Goal: Transaction & Acquisition: Purchase product/service

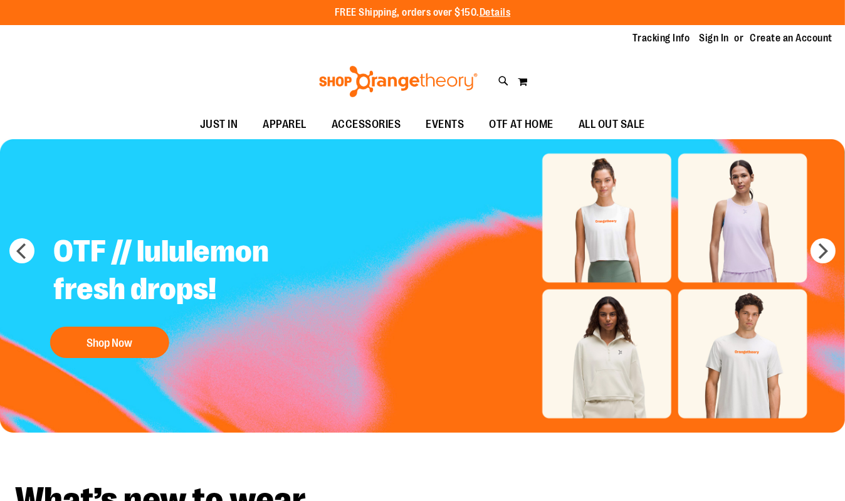
type input "**********"
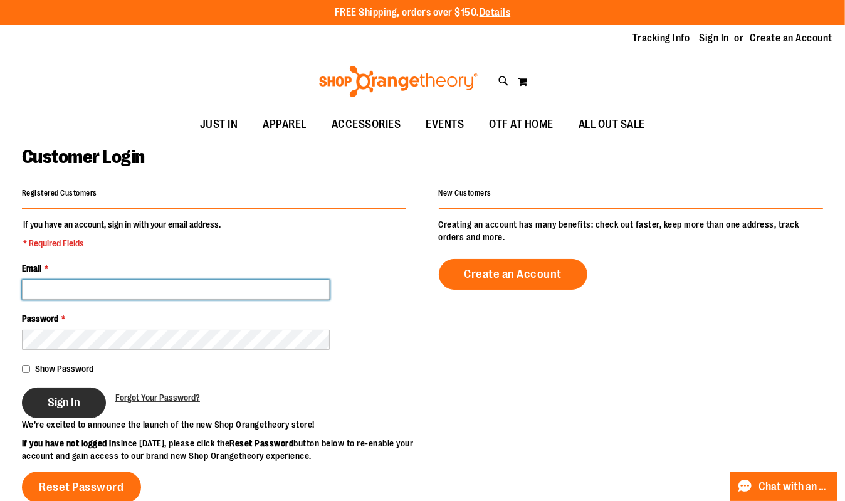
type input "**********"
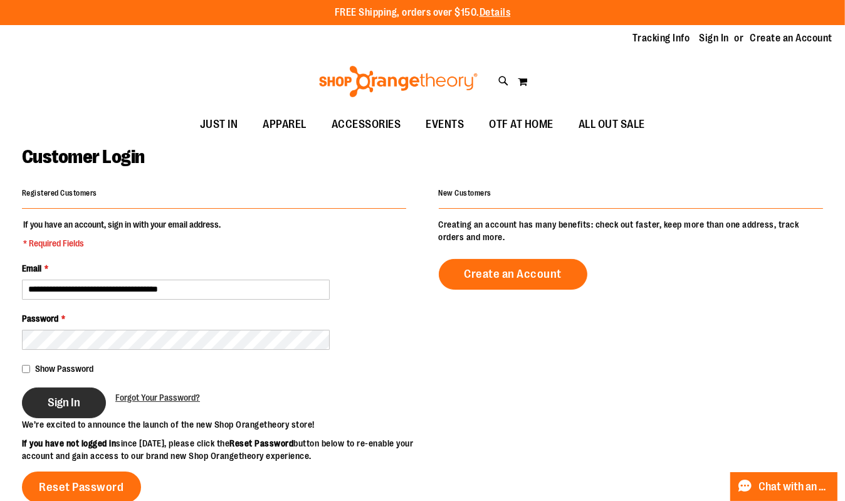
type input "**********"
click at [61, 404] on span "Sign In" at bounding box center [64, 403] width 33 height 14
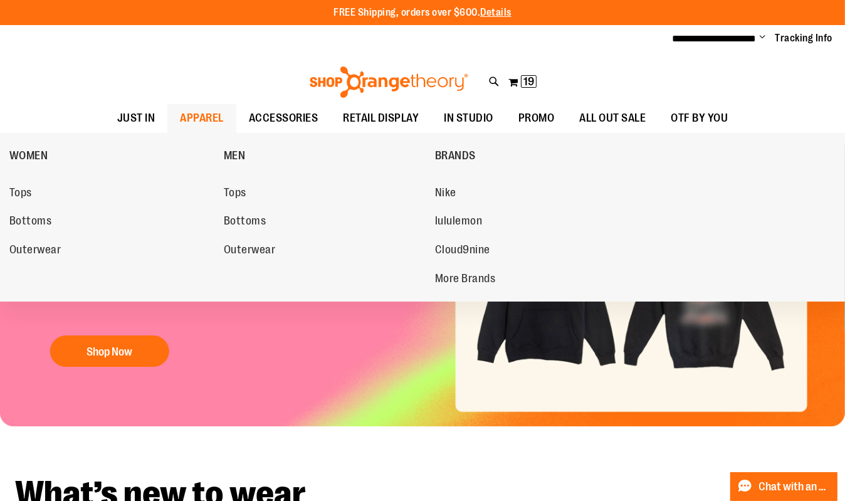
type input "**********"
click at [180, 115] on span "APPAREL" at bounding box center [202, 118] width 44 height 28
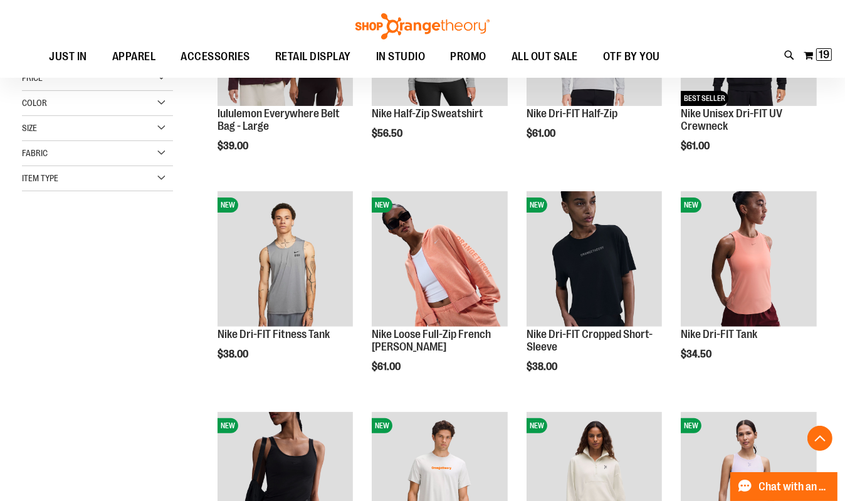
scroll to position [288, 0]
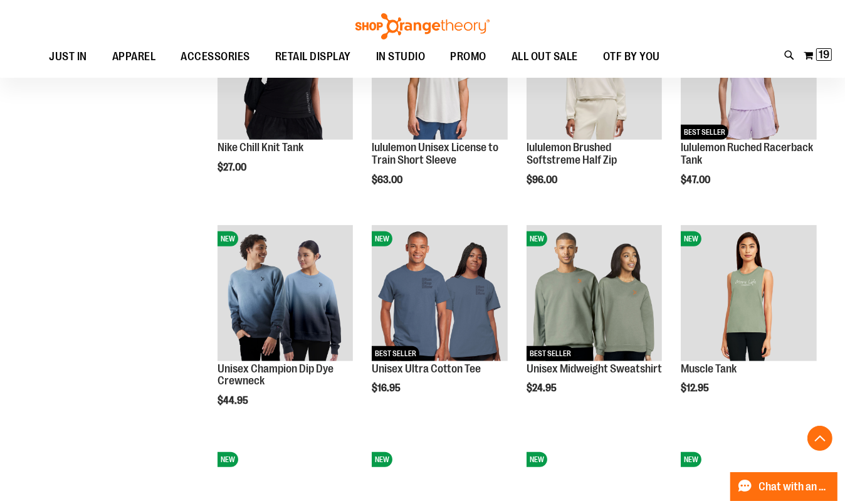
scroll to position [686, 0]
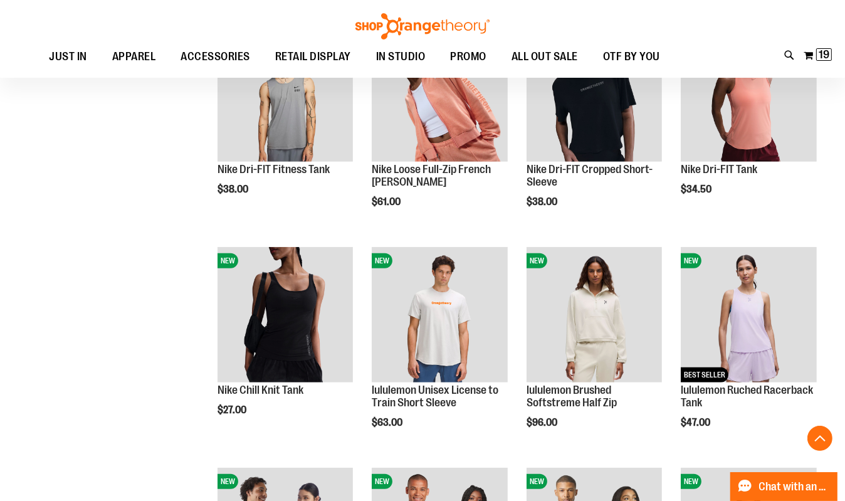
scroll to position [442, 0]
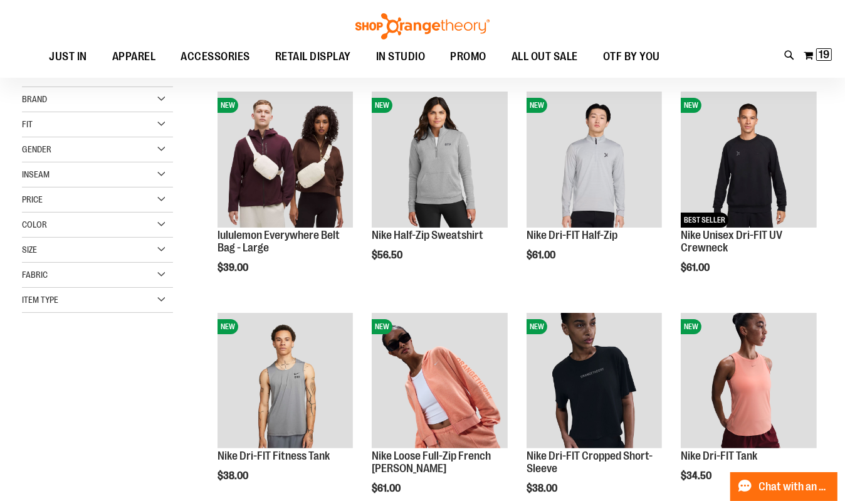
scroll to position [157, 0]
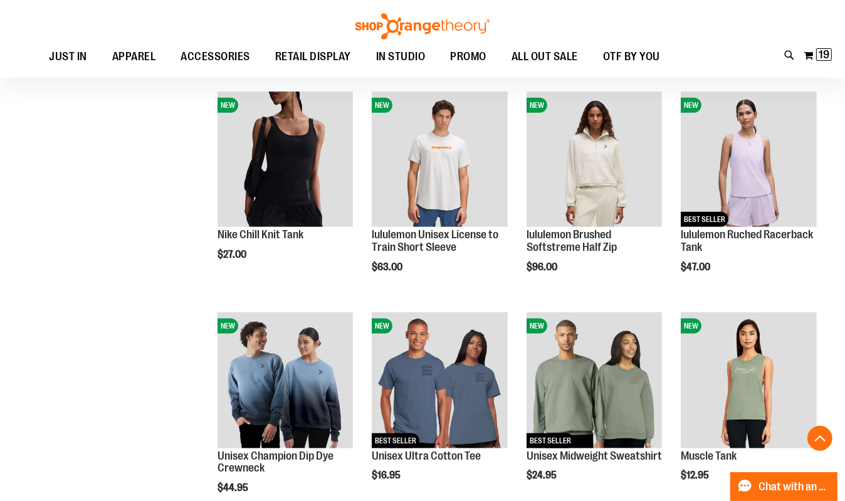
scroll to position [602, 0]
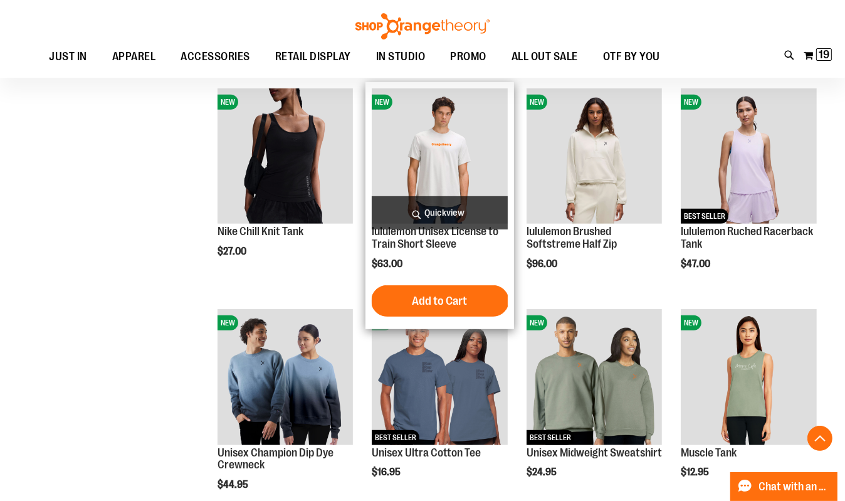
type input "**********"
click at [431, 173] on img "product" at bounding box center [440, 156] width 136 height 136
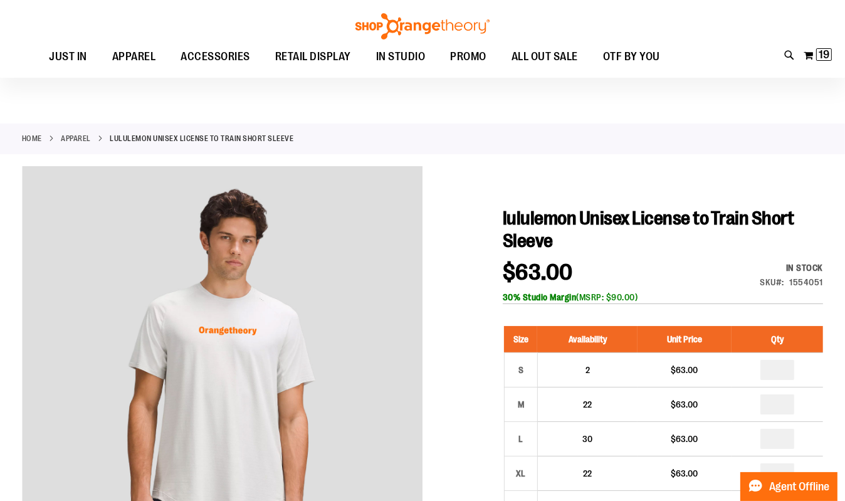
scroll to position [78, 0]
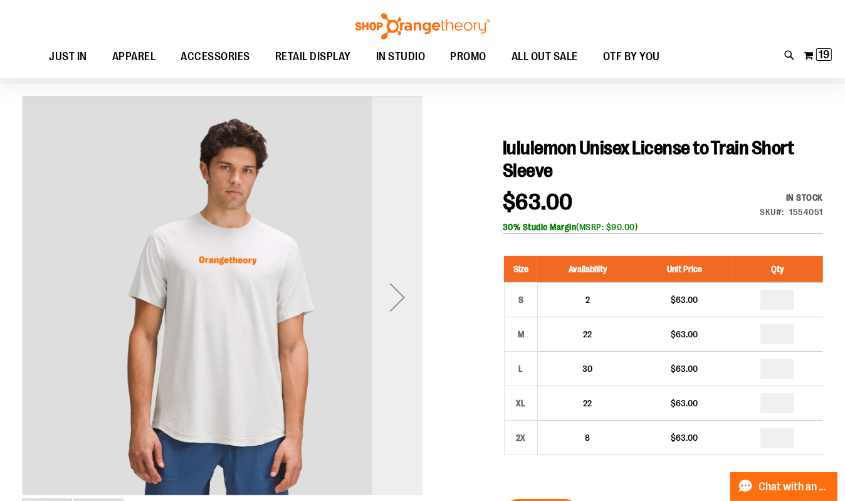
type input "**********"
click at [392, 278] on div "Next" at bounding box center [397, 297] width 50 height 50
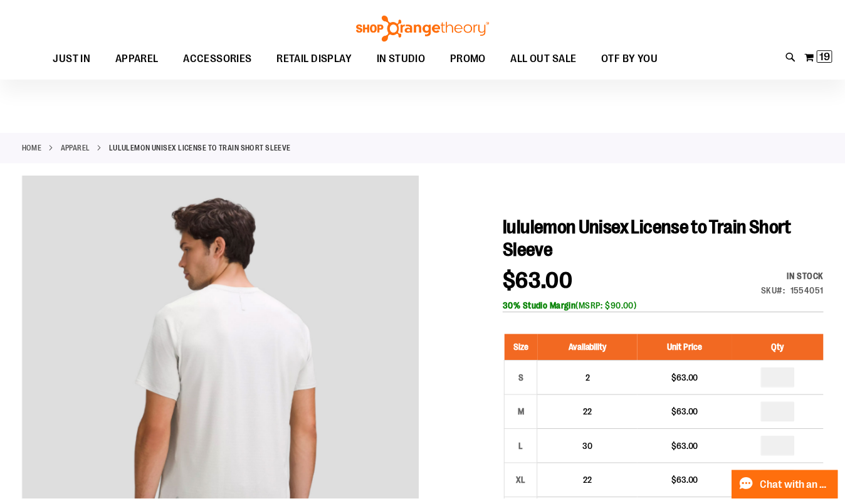
scroll to position [78, 0]
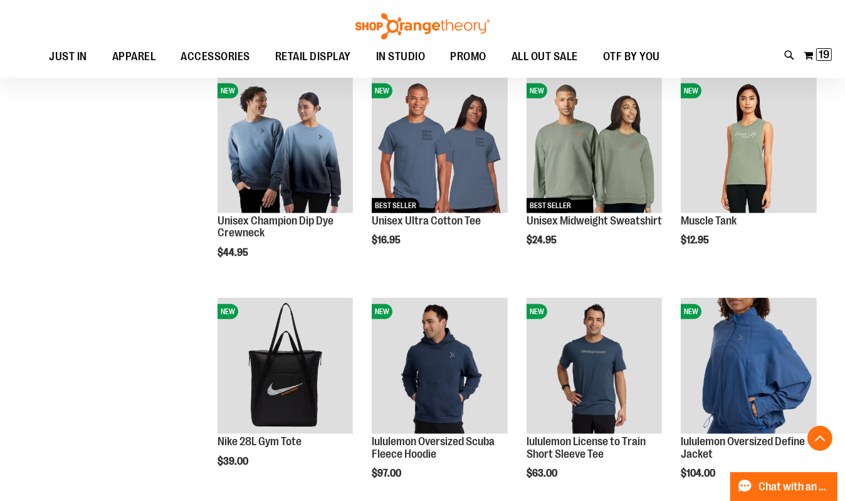
scroll to position [860, 0]
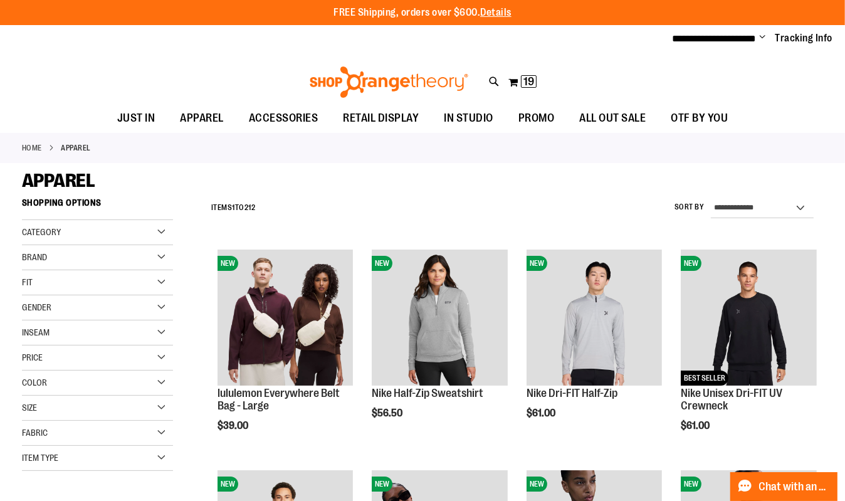
type input "**********"
click at [83, 236] on div "Category" at bounding box center [97, 232] width 151 height 25
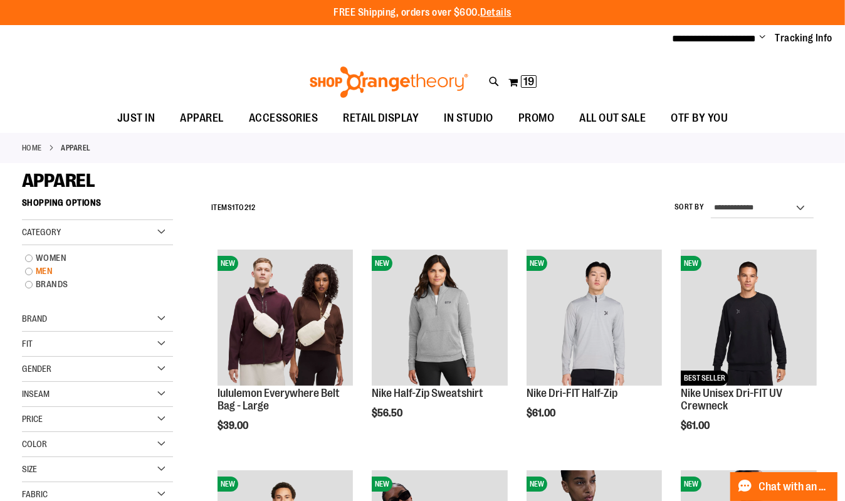
click at [40, 266] on link "MEN" at bounding box center [91, 271] width 145 height 13
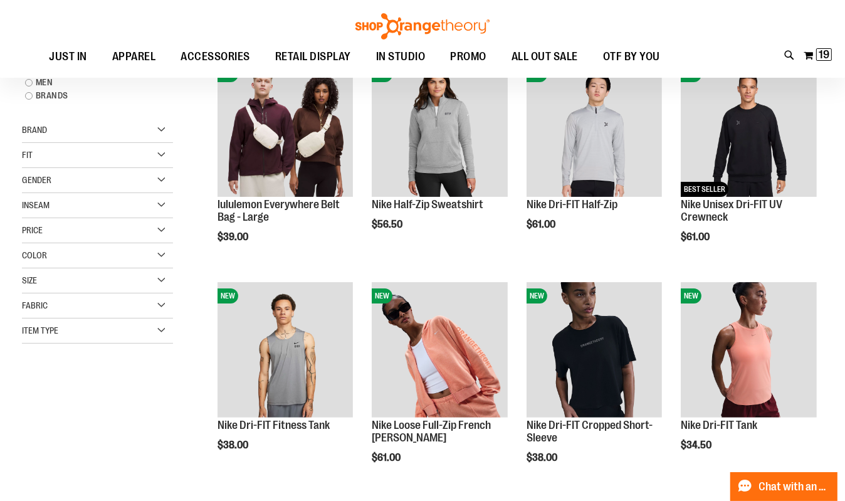
scroll to position [191, 0]
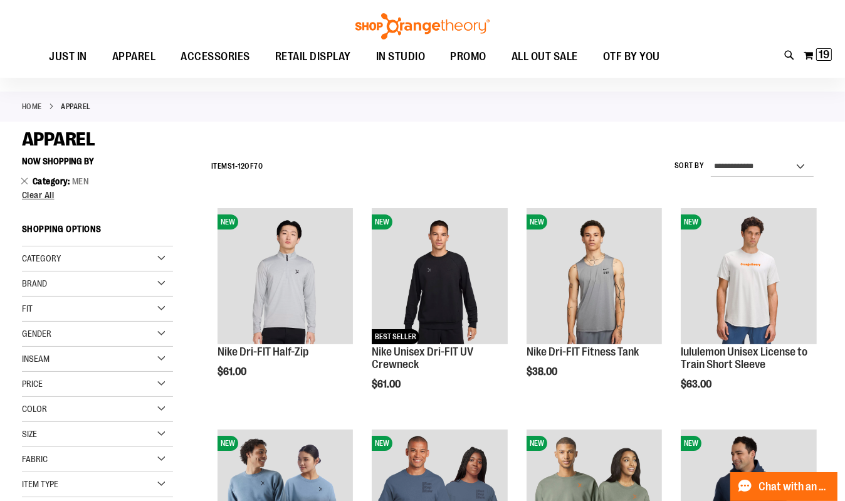
scroll to position [25, 0]
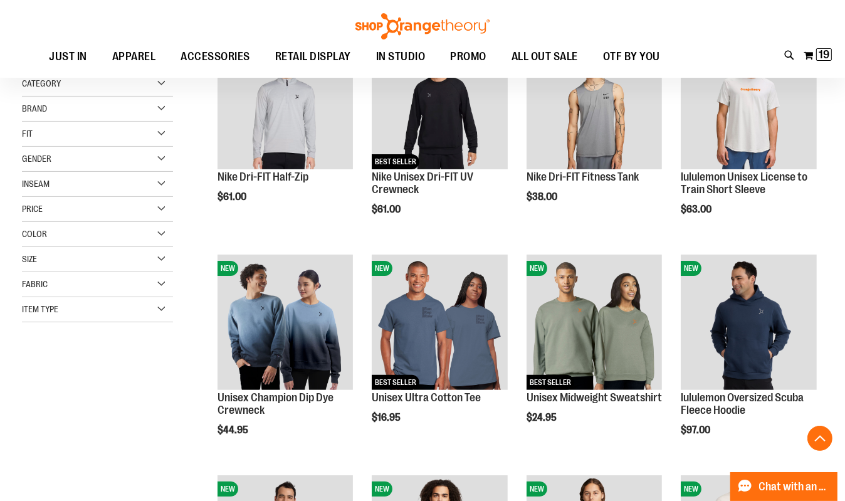
scroll to position [268, 0]
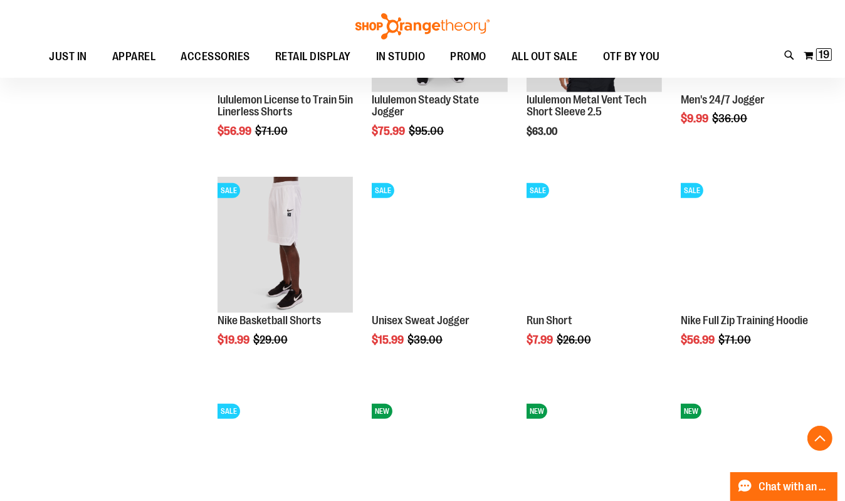
scroll to position [956, 0]
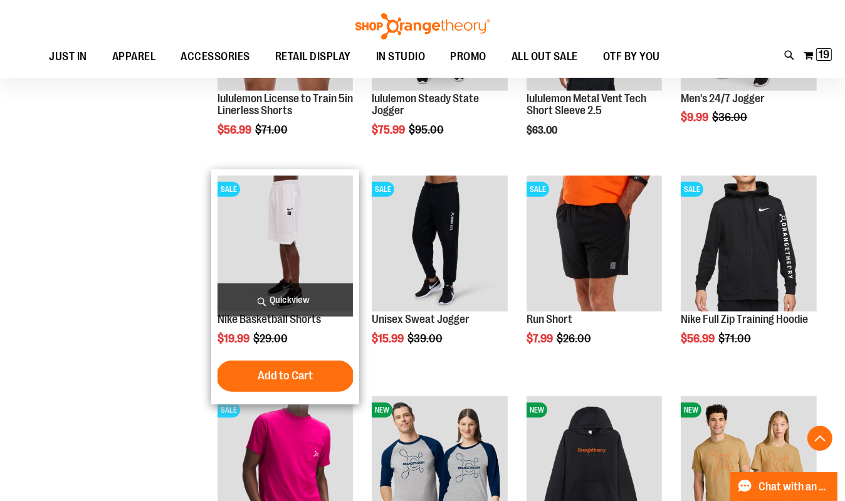
click at [341, 232] on img "product" at bounding box center [286, 244] width 136 height 136
click at [318, 192] on img "product" at bounding box center [286, 244] width 136 height 136
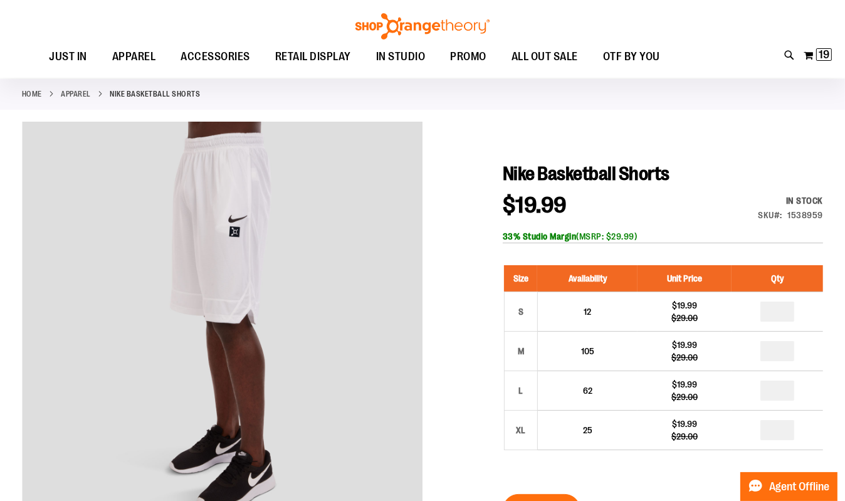
scroll to position [61, 0]
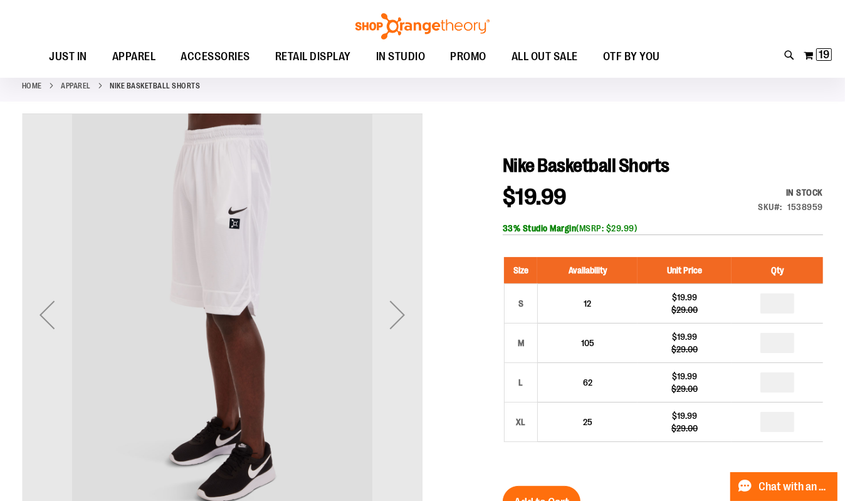
type input "**********"
click at [396, 250] on div "Next" at bounding box center [397, 314] width 50 height 401
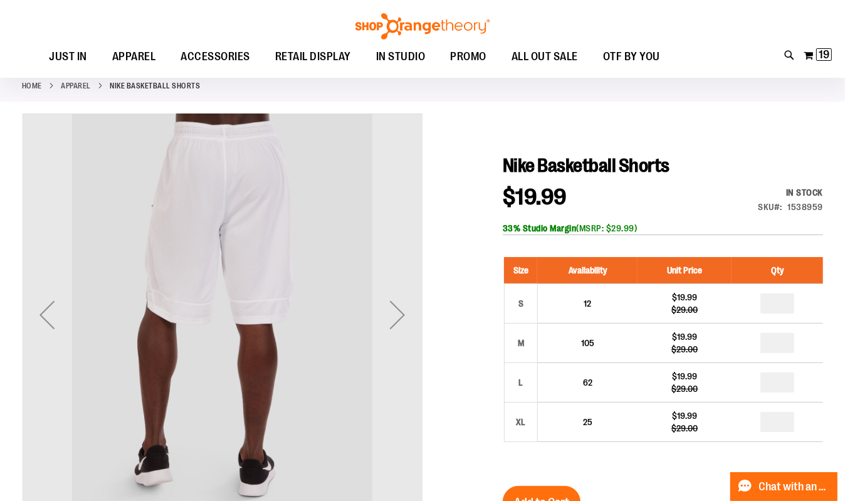
click at [396, 250] on div "Next" at bounding box center [397, 314] width 50 height 401
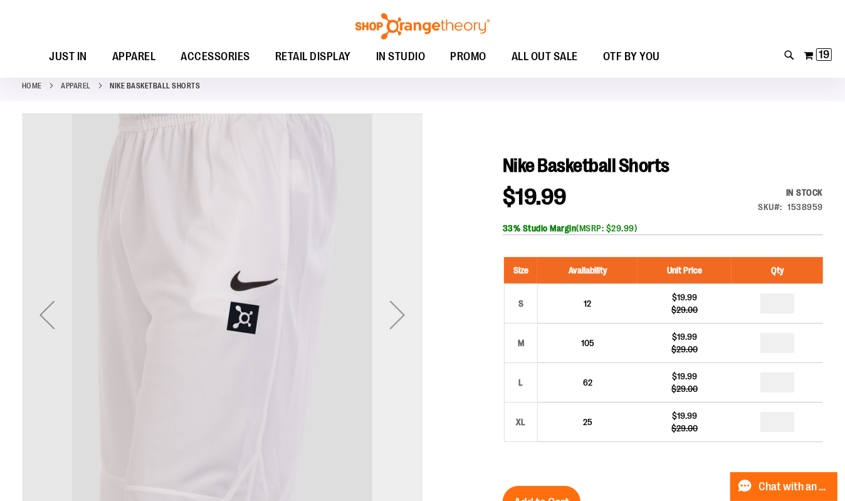
click at [396, 249] on div "Next" at bounding box center [397, 314] width 50 height 401
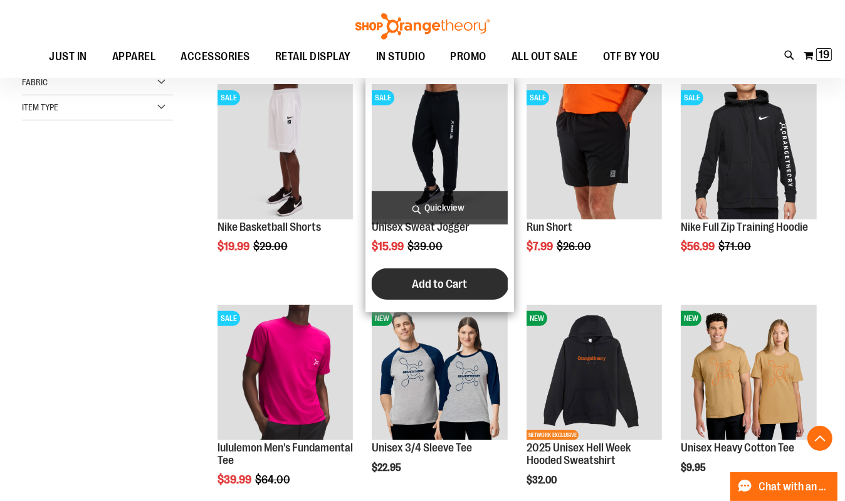
scroll to position [419, 0]
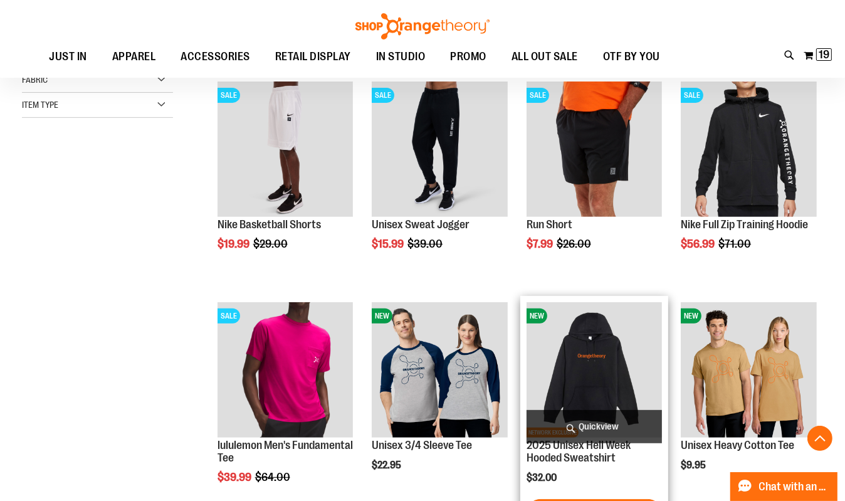
type input "**********"
click at [616, 364] on img "product" at bounding box center [595, 370] width 136 height 136
click at [604, 354] on img "product" at bounding box center [595, 370] width 136 height 136
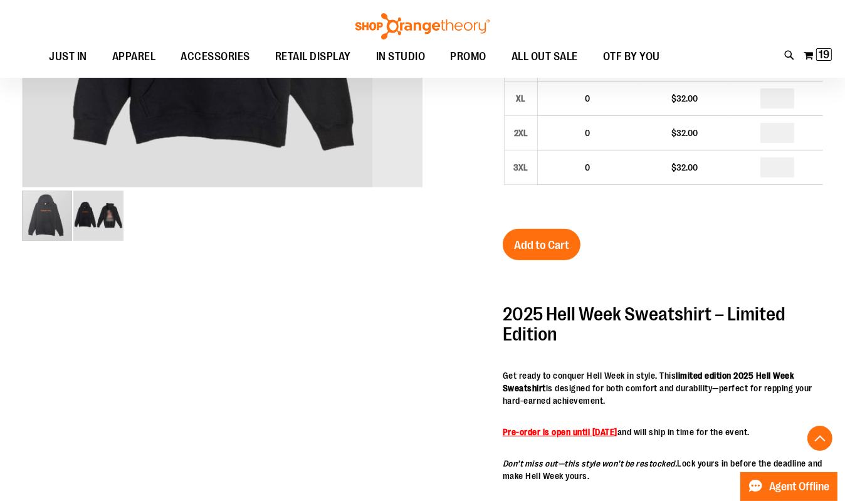
scroll to position [389, 0]
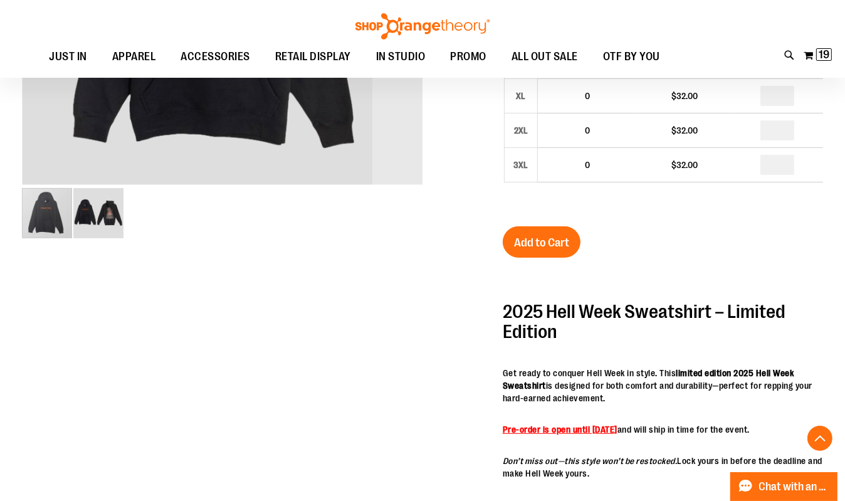
type input "**********"
click at [110, 216] on img "image 2 of 2" at bounding box center [98, 213] width 50 height 50
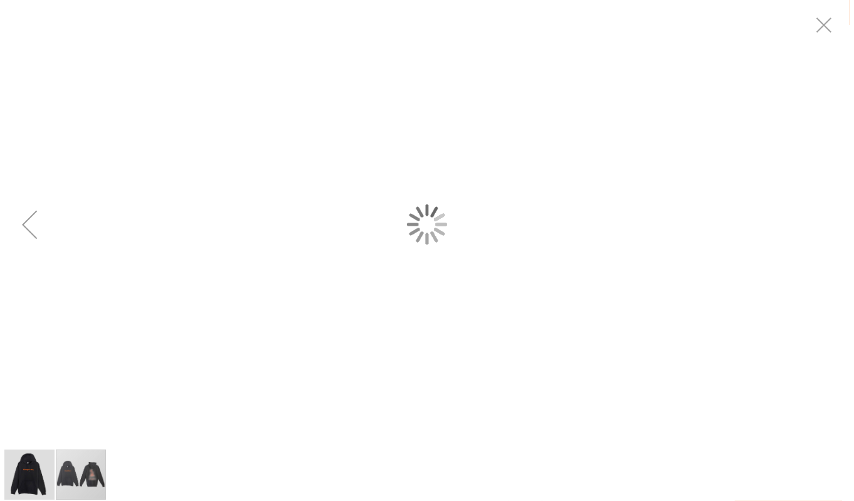
scroll to position [0, 0]
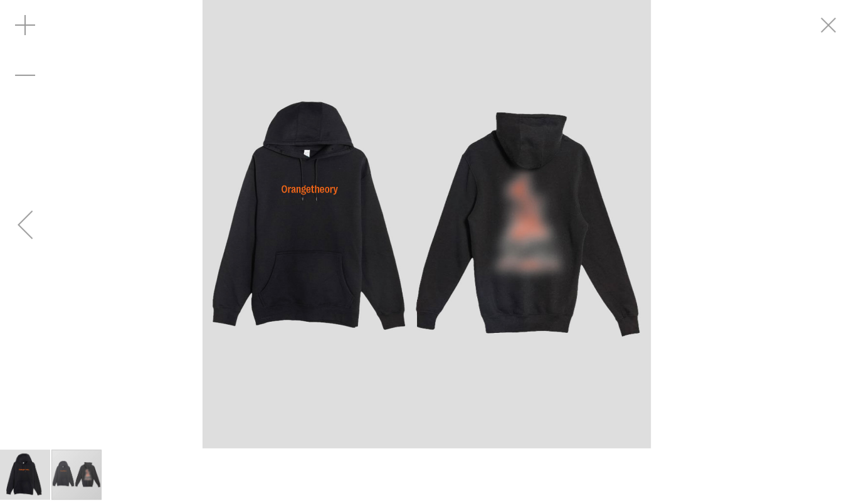
click at [331, 185] on img "carousel" at bounding box center [426, 224] width 448 height 448
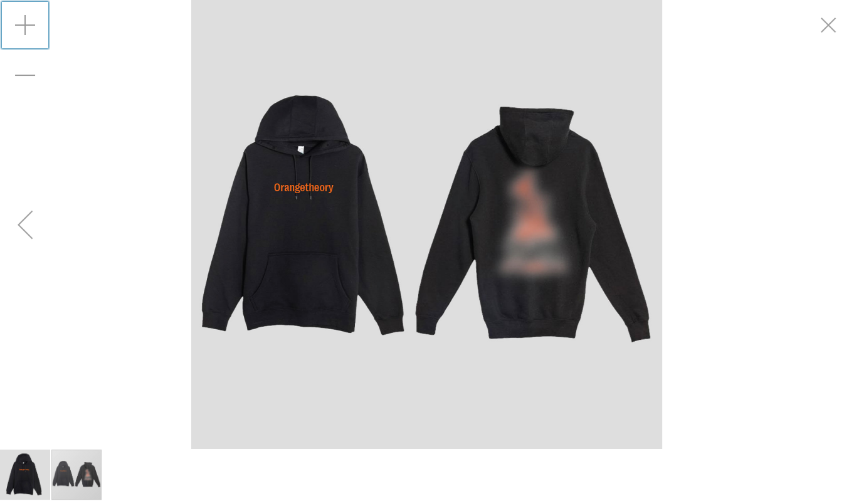
click at [30, 15] on div "Zoom in" at bounding box center [25, 25] width 50 height 50
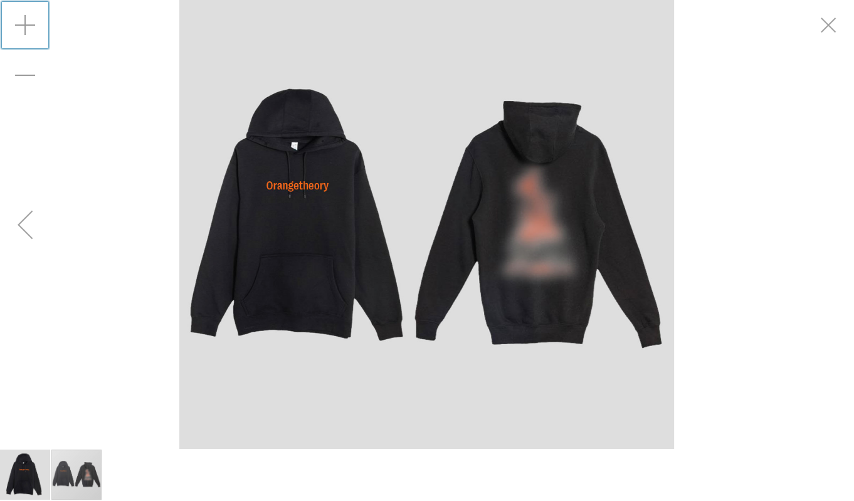
click at [29, 17] on div "Zoom in" at bounding box center [25, 25] width 50 height 50
click at [29, 18] on div "Zoom in" at bounding box center [25, 25] width 50 height 50
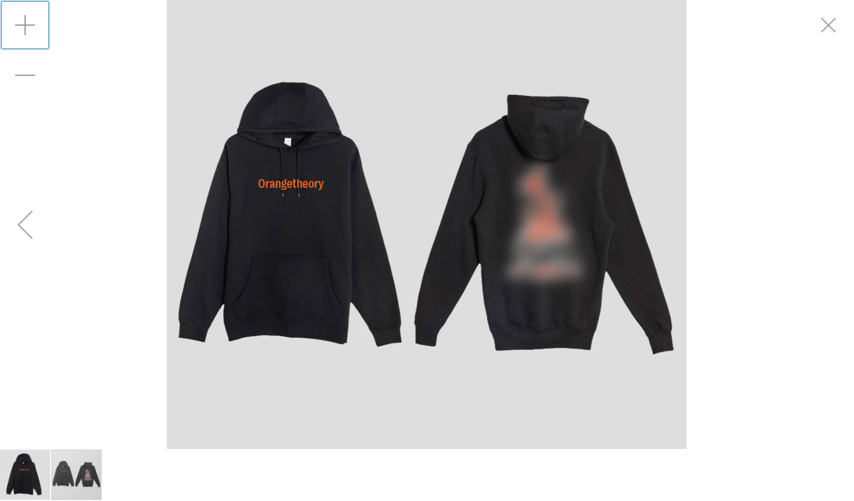
click at [29, 18] on div "Zoom in" at bounding box center [25, 25] width 50 height 50
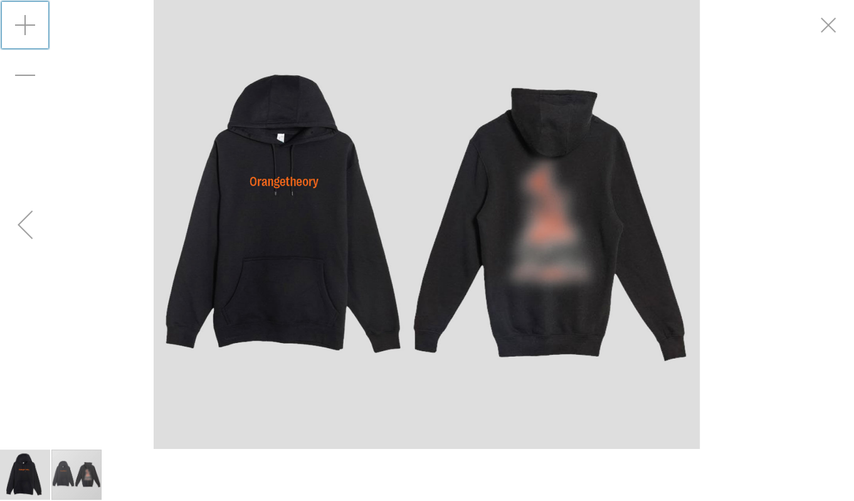
click at [29, 18] on div "Zoom in" at bounding box center [25, 25] width 50 height 50
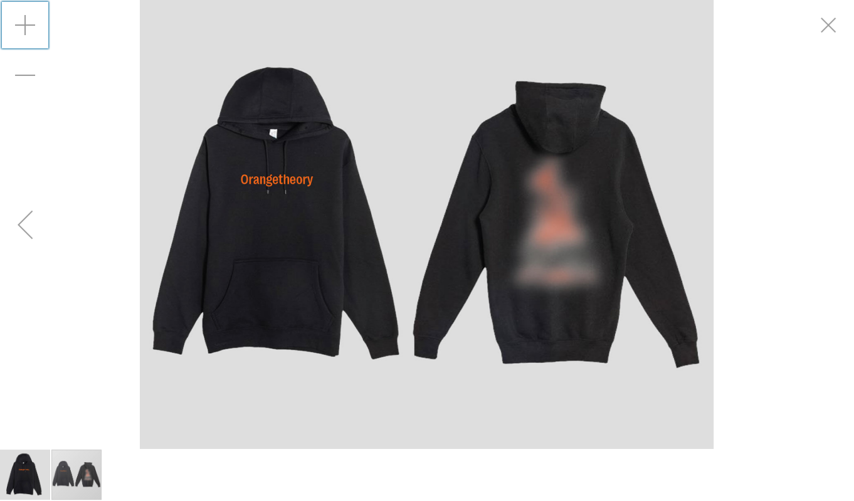
click at [28, 18] on div "Zoom in" at bounding box center [25, 25] width 50 height 50
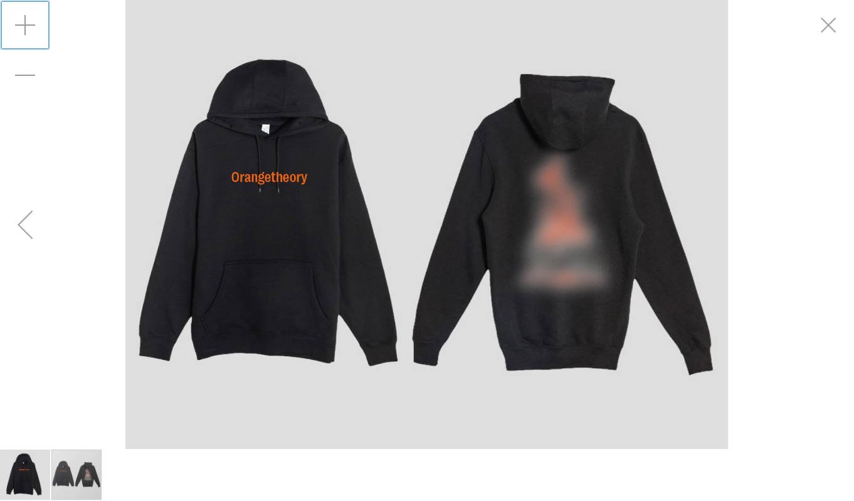
click at [28, 18] on div "Zoom in" at bounding box center [25, 25] width 50 height 50
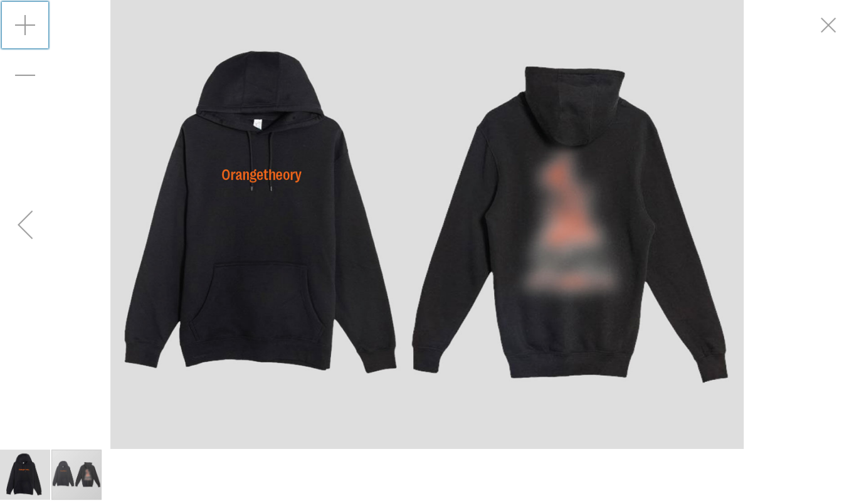
click at [28, 19] on div "Zoom in" at bounding box center [25, 25] width 50 height 50
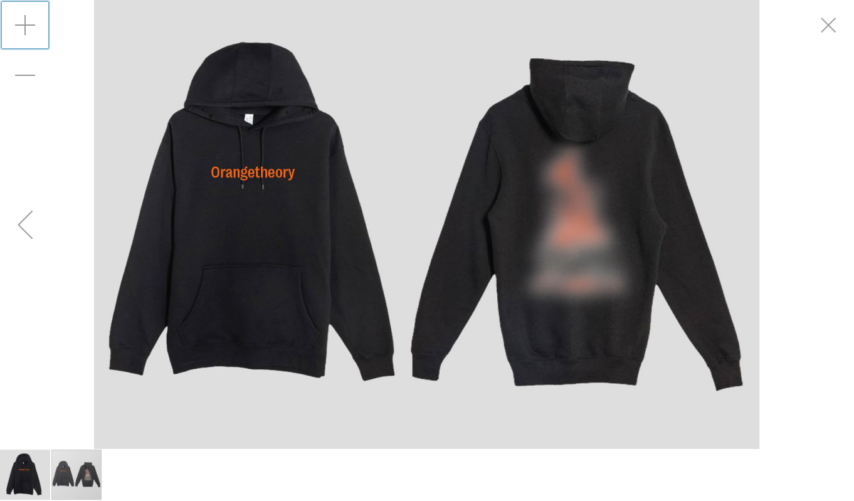
click at [28, 19] on div "Zoom in" at bounding box center [25, 25] width 50 height 50
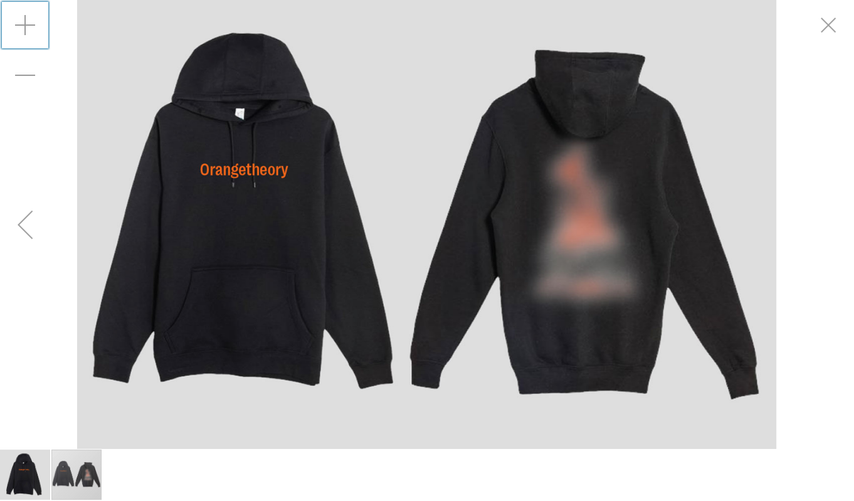
click at [28, 19] on div "Zoom in" at bounding box center [25, 25] width 50 height 50
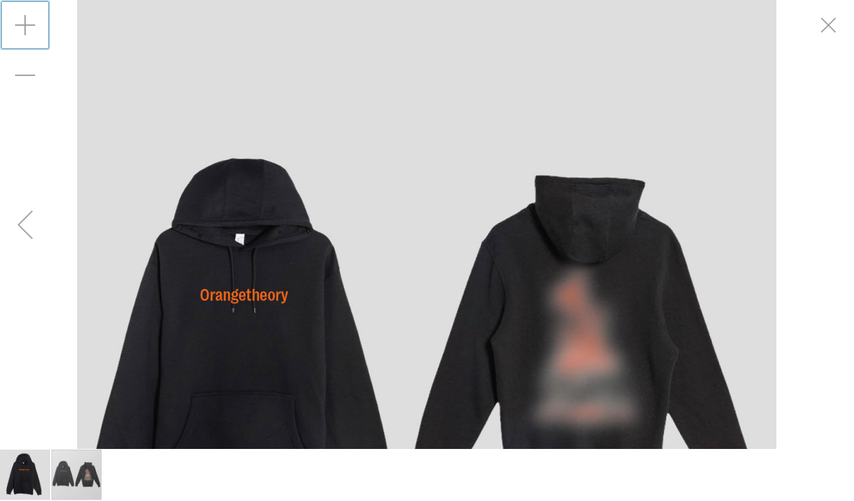
drag, startPoint x: 196, startPoint y: 164, endPoint x: 267, endPoint y: 176, distance: 72.3
click at [263, 178] on div "carousel" at bounding box center [427, 224] width 854 height 448
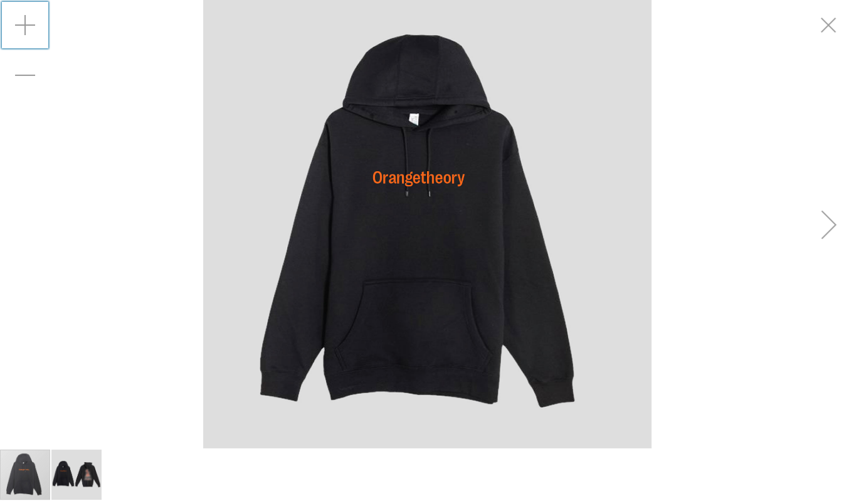
click at [277, 169] on img "carousel" at bounding box center [427, 224] width 448 height 448
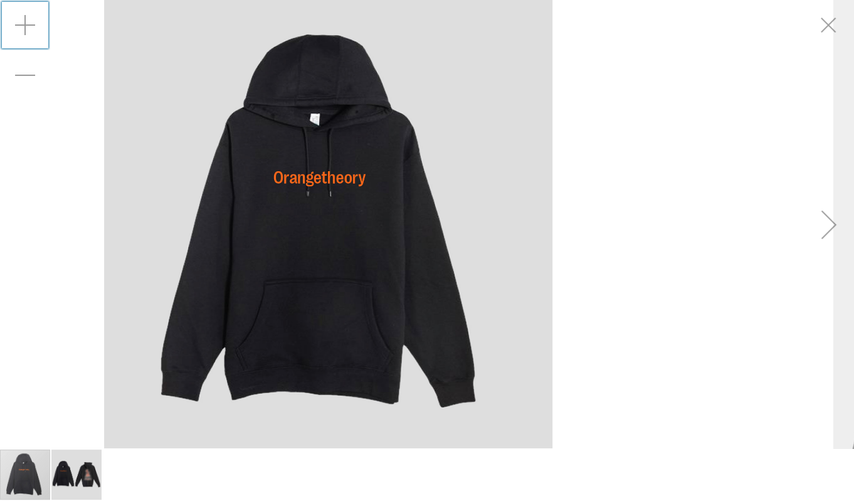
click at [826, 216] on div "Next" at bounding box center [829, 224] width 50 height 50
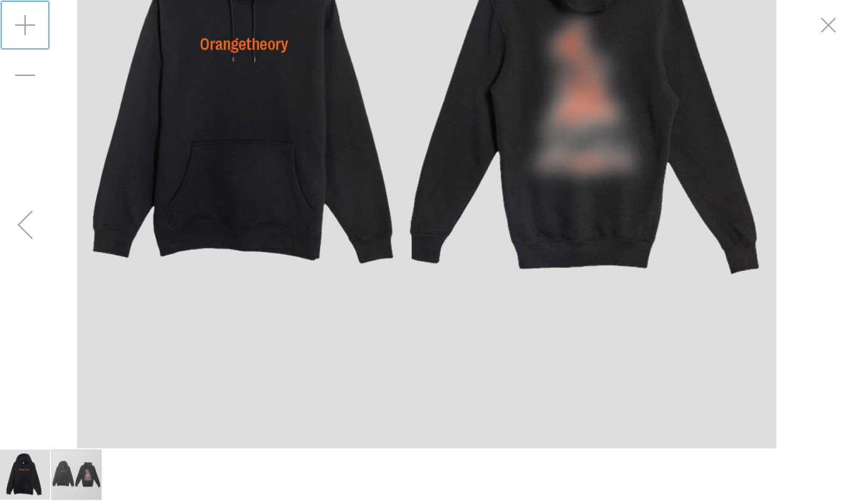
drag, startPoint x: 742, startPoint y: 254, endPoint x: 692, endPoint y: 234, distance: 53.8
click at [692, 234] on img "carousel" at bounding box center [426, 98] width 699 height 699
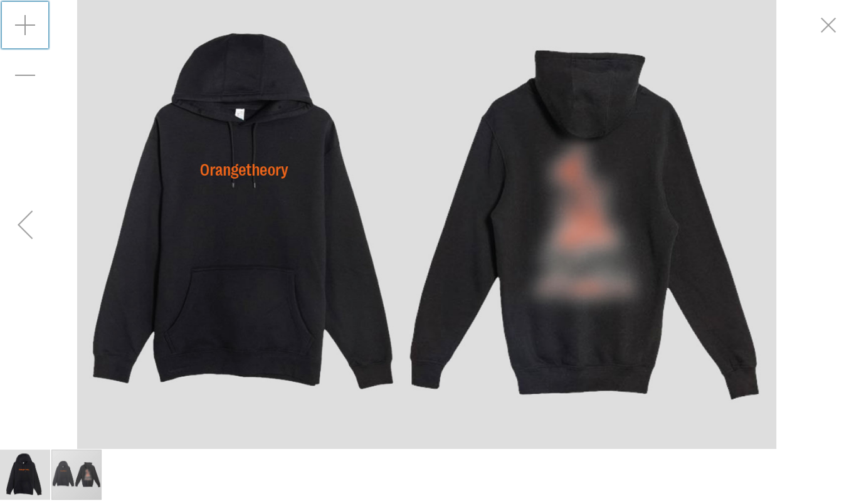
drag, startPoint x: 666, startPoint y: 209, endPoint x: 631, endPoint y: 191, distance: 38.7
click at [631, 191] on img "carousel" at bounding box center [426, 224] width 699 height 699
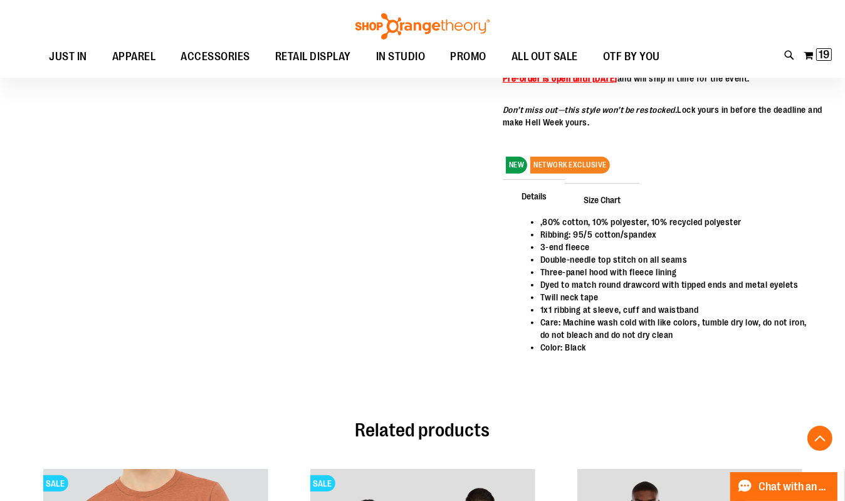
scroll to position [776, 0]
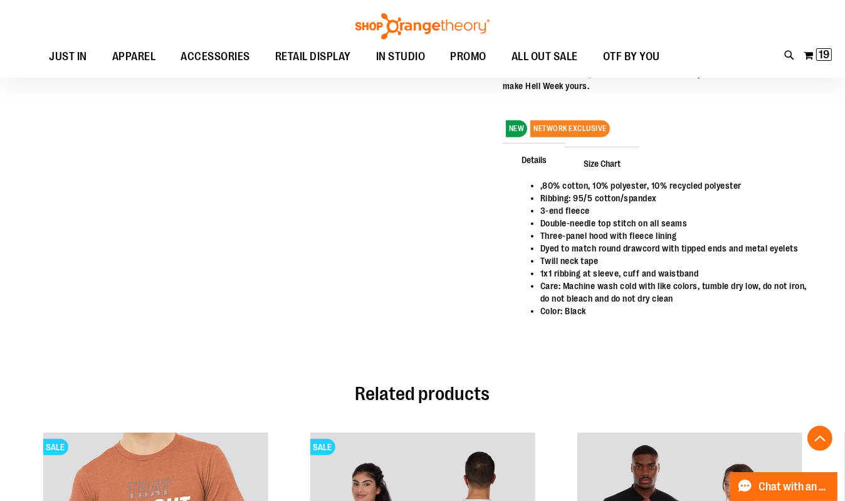
click at [607, 179] on span "Size Chart" at bounding box center [602, 163] width 75 height 33
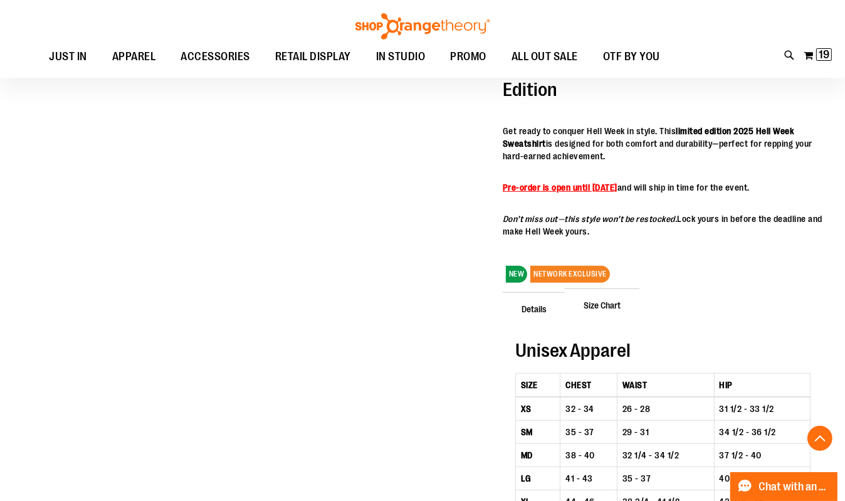
scroll to position [500, 0]
